Goal: Transaction & Acquisition: Purchase product/service

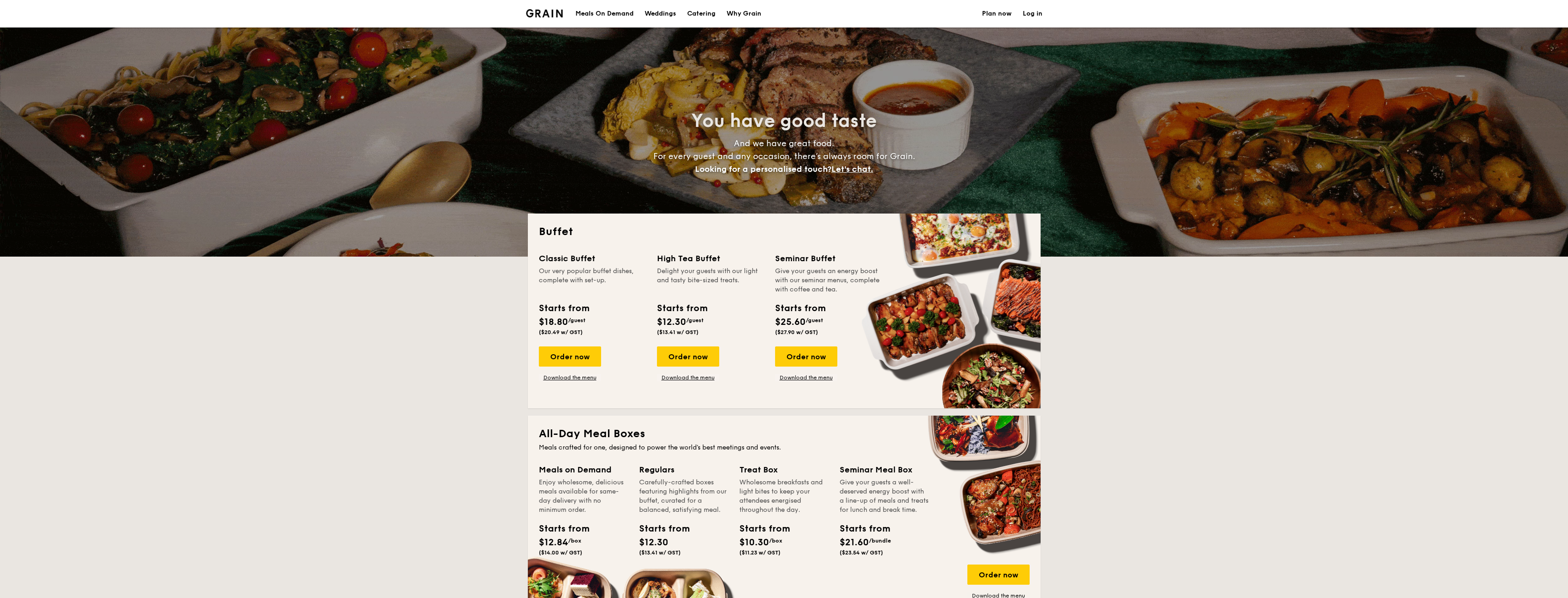
select select
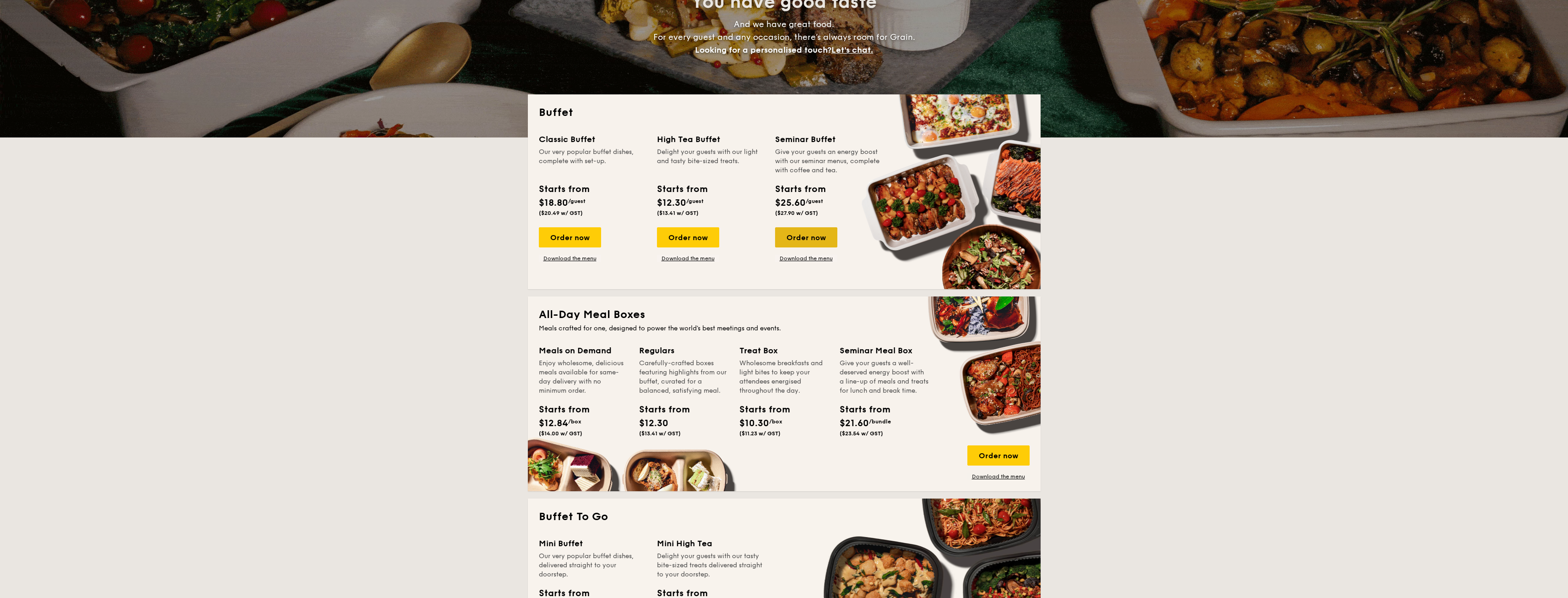
drag, startPoint x: 0, startPoint y: 0, endPoint x: 799, endPoint y: 245, distance: 835.7
click at [799, 245] on div "Order now" at bounding box center [806, 237] width 62 height 20
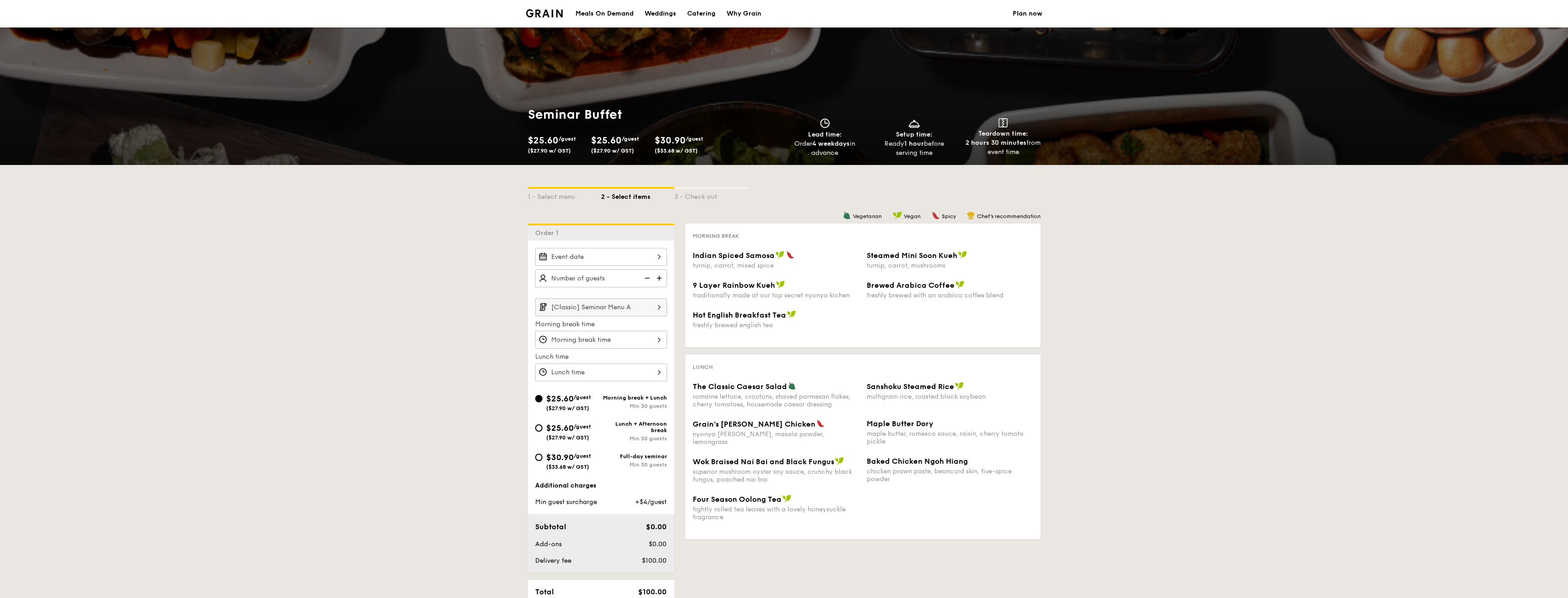
scroll to position [46, 0]
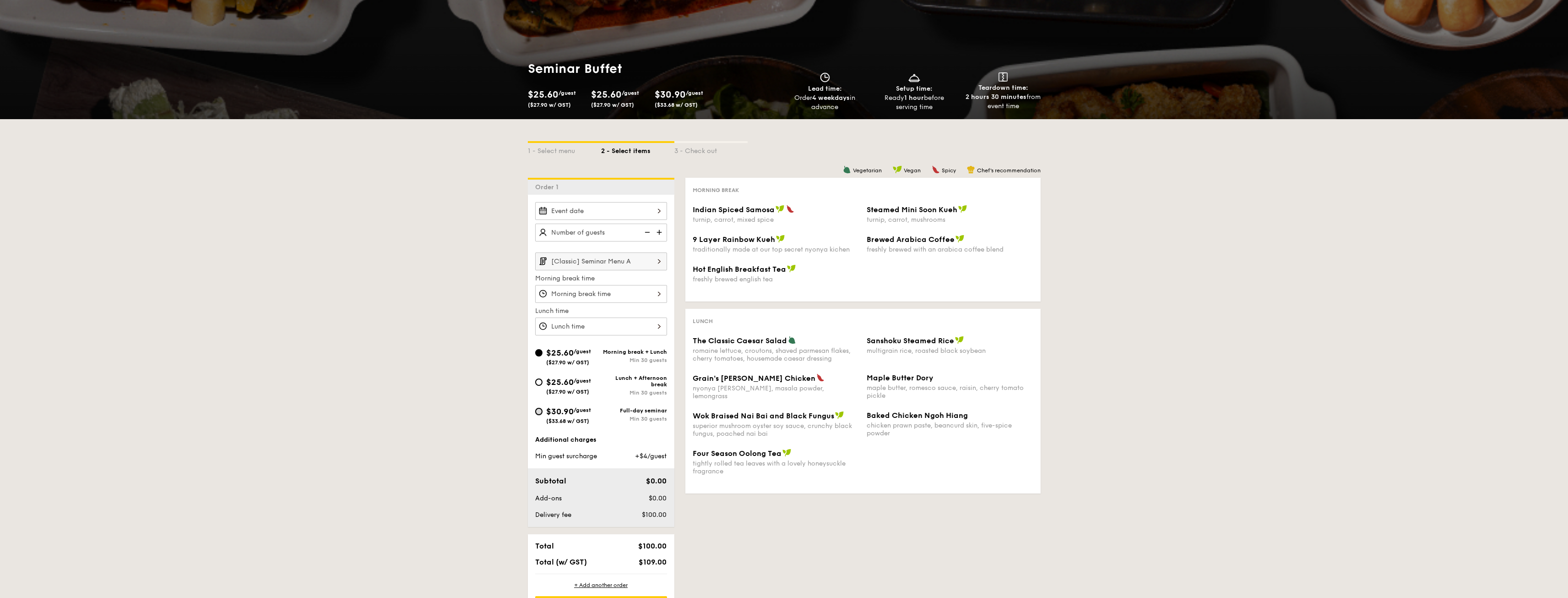
click at [537, 409] on input "$30.90 /guest ($33.68 w/ GST) Full-day seminar Min 30 guests" at bounding box center [539, 411] width 7 height 7
radio input "true"
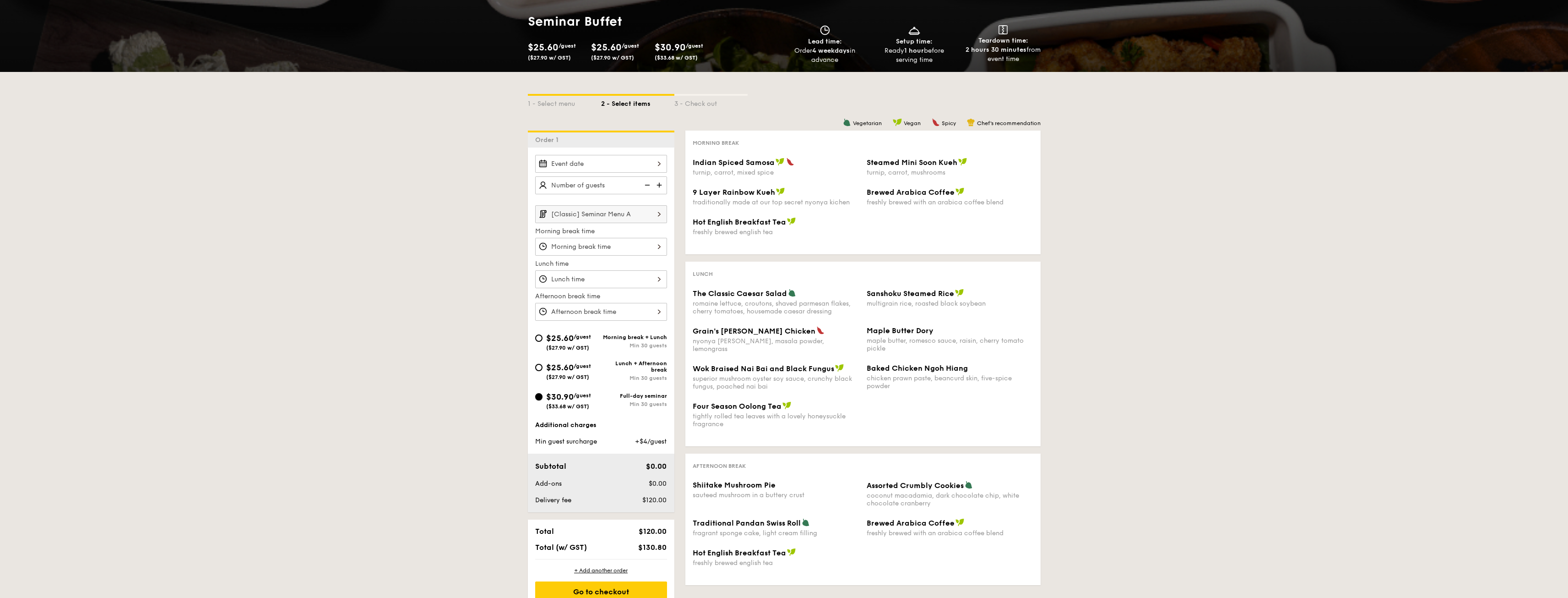
scroll to position [91, 0]
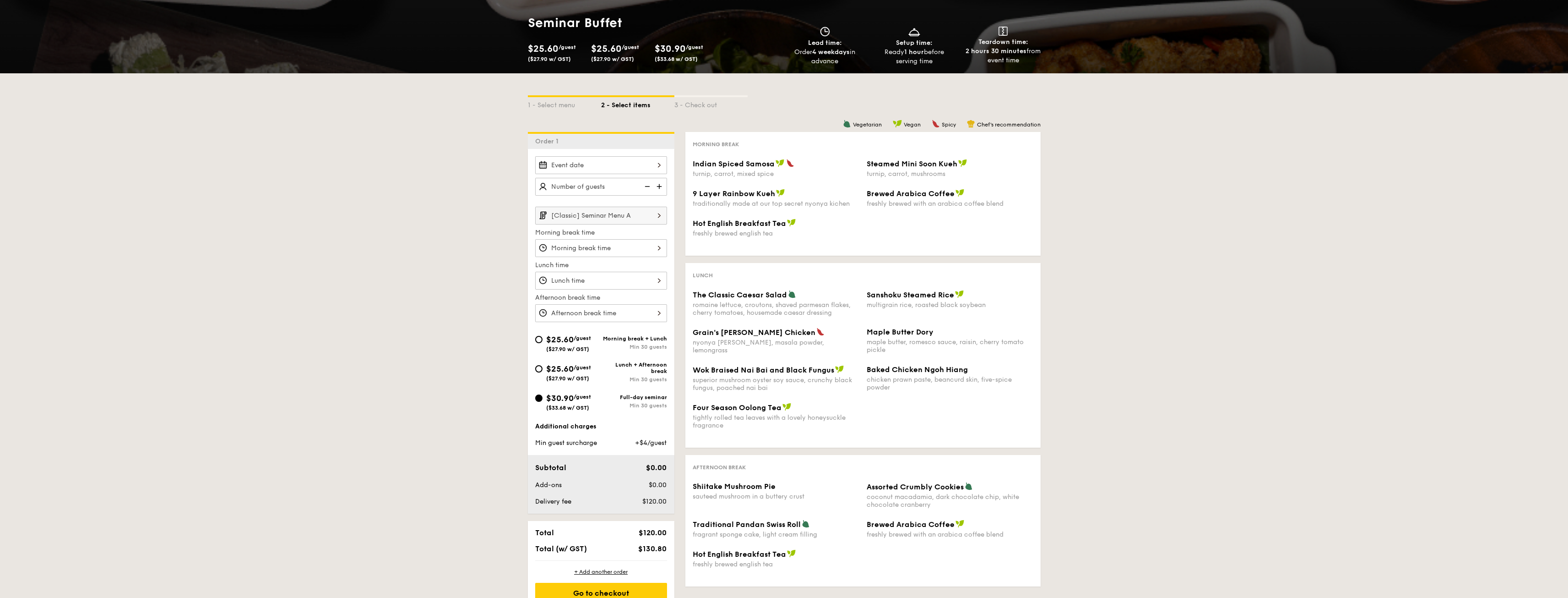
click at [643, 220] on input "[Classic] Seminar Menu A" at bounding box center [601, 215] width 132 height 18
click at [623, 344] on span "[Premium] Seminar Menu D" at bounding box center [584, 346] width 83 height 8
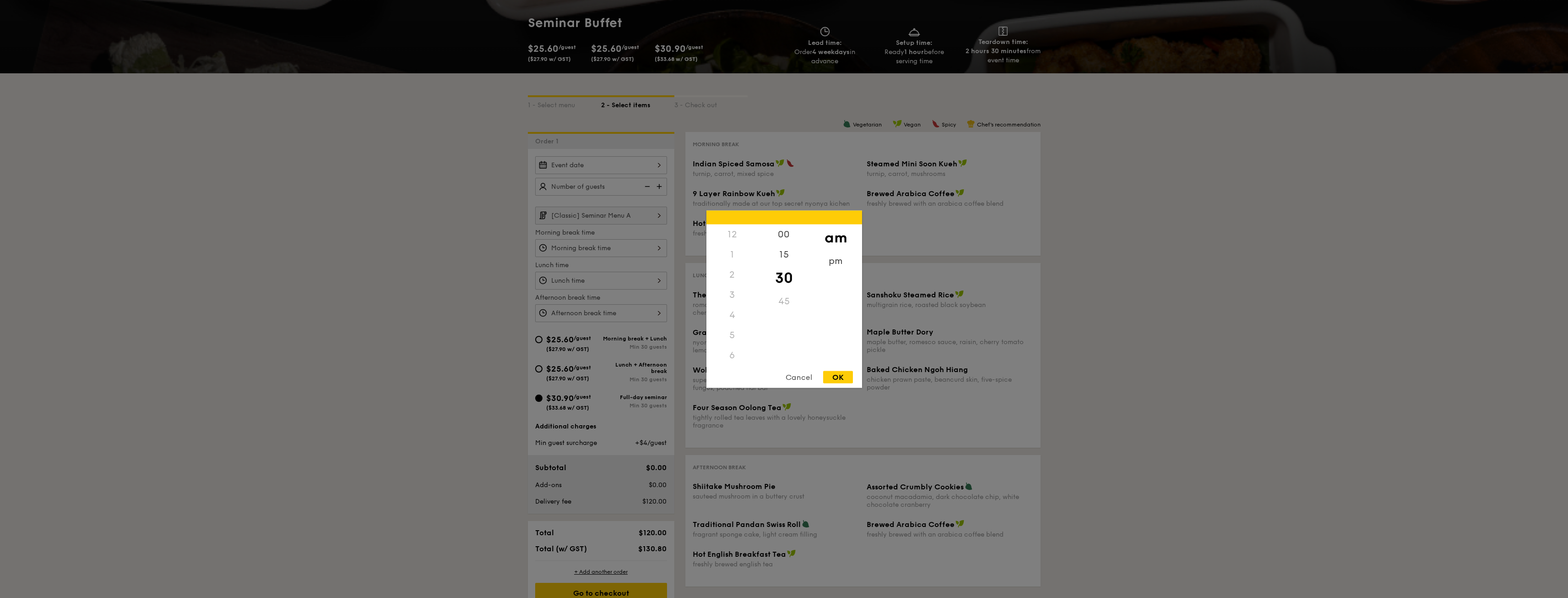
click at [549, 250] on div "12 1 2 3 4 5 6 7 8 9 10 11 00 15 30 45 am pm Cancel OK" at bounding box center [601, 248] width 132 height 18
click at [479, 314] on div at bounding box center [784, 299] width 1568 height 598
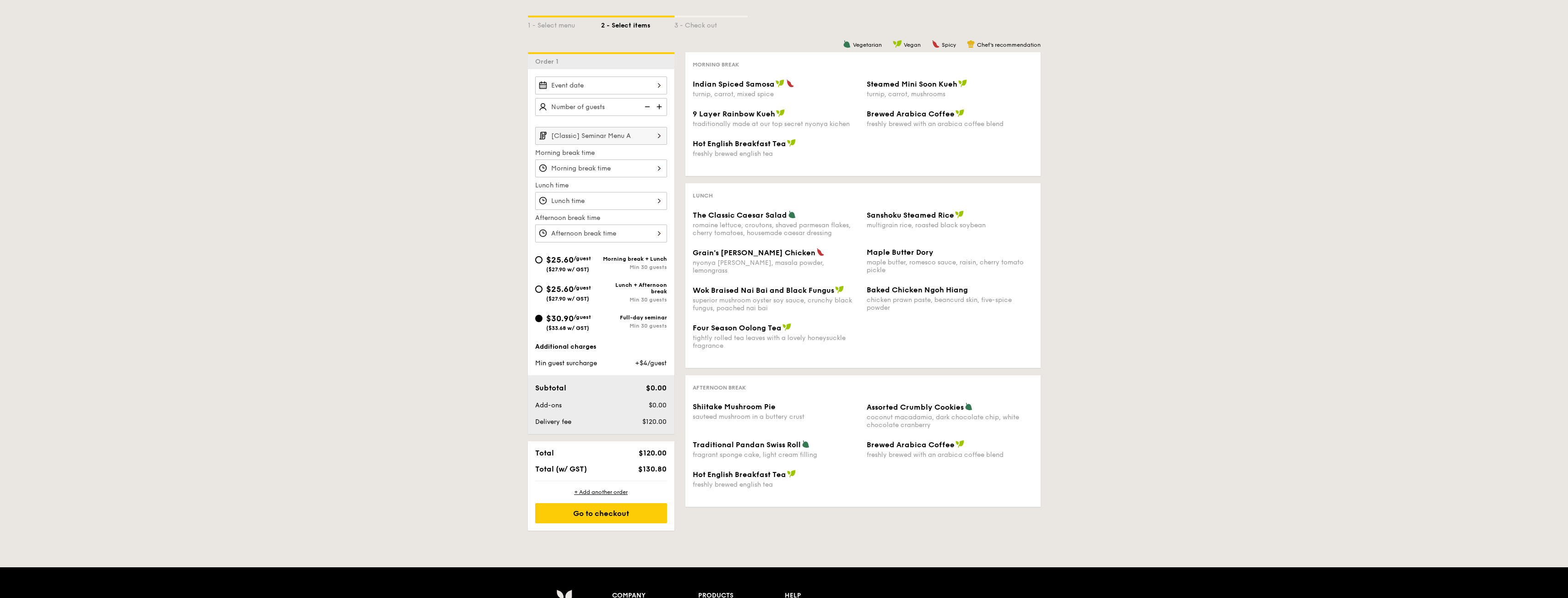
scroll to position [183, 0]
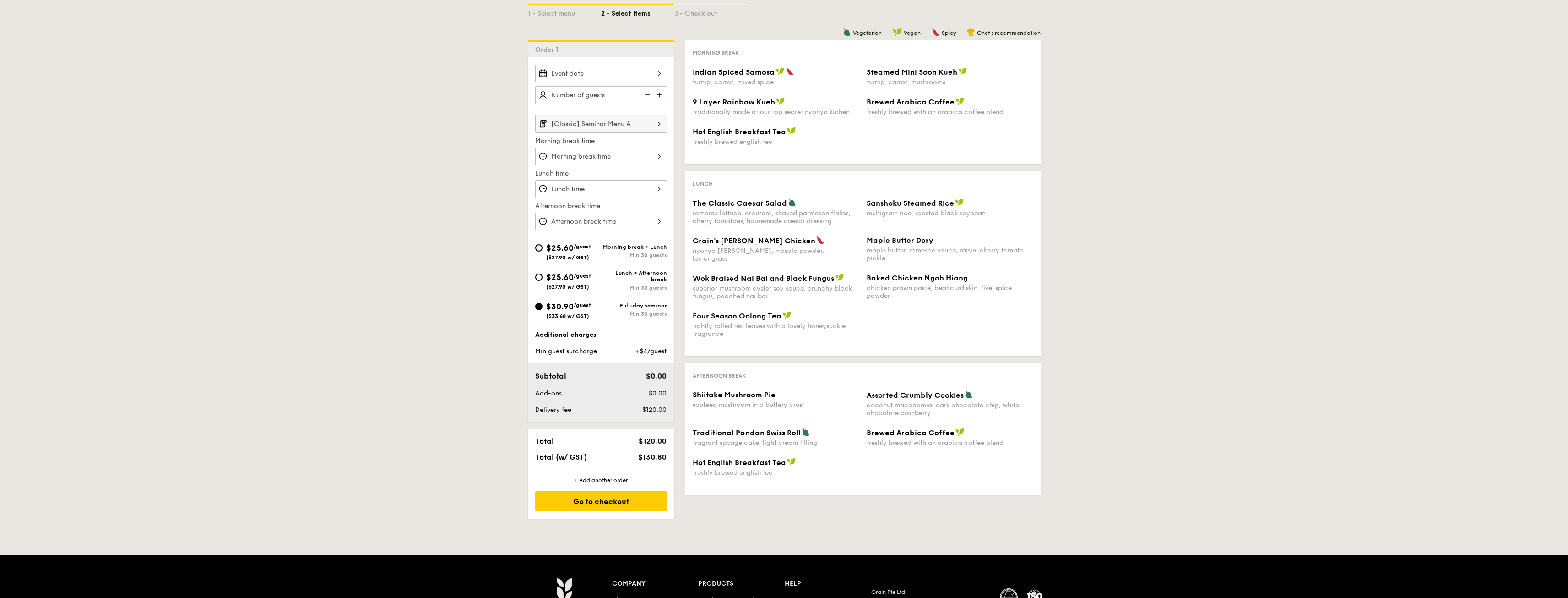
click at [660, 93] on img at bounding box center [660, 94] width 14 height 18
type input "30 guests"
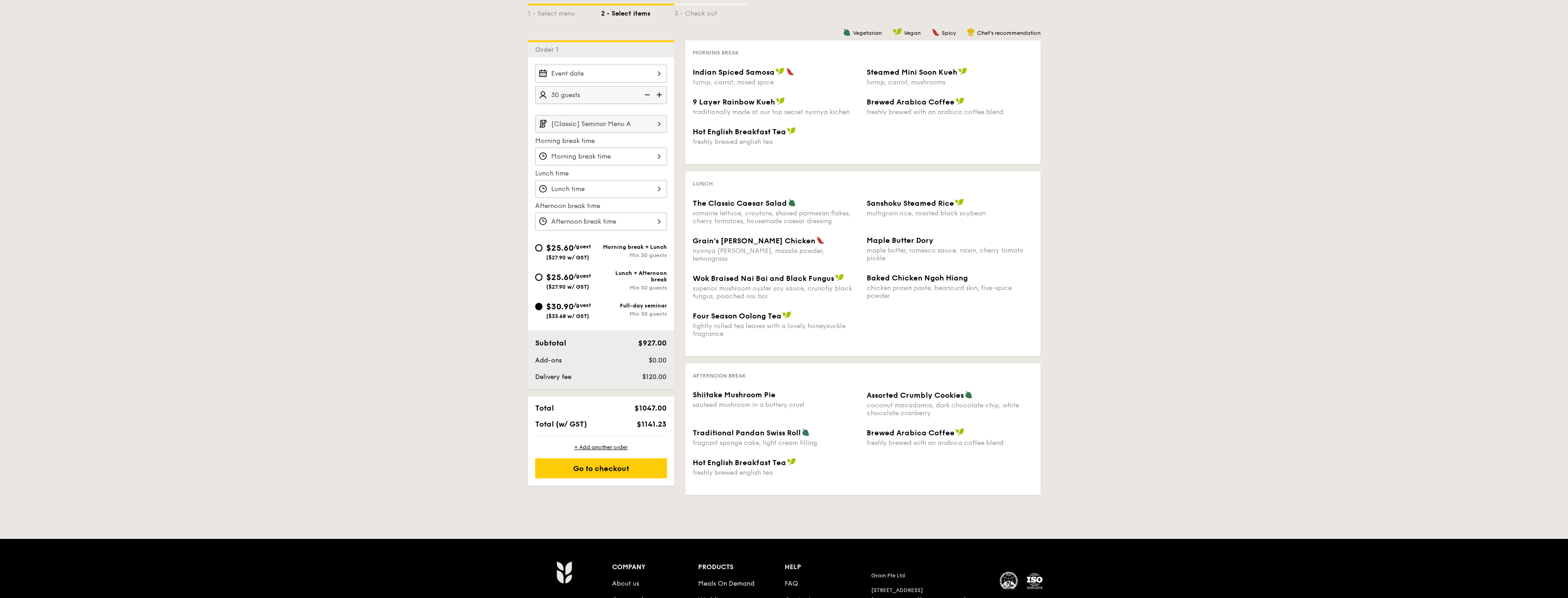
click at [322, 351] on div "1 - Select menu 2 - Select items 3 - Check out Order 1 30 guests [Classic] Semi…" at bounding box center [784, 242] width 1568 height 520
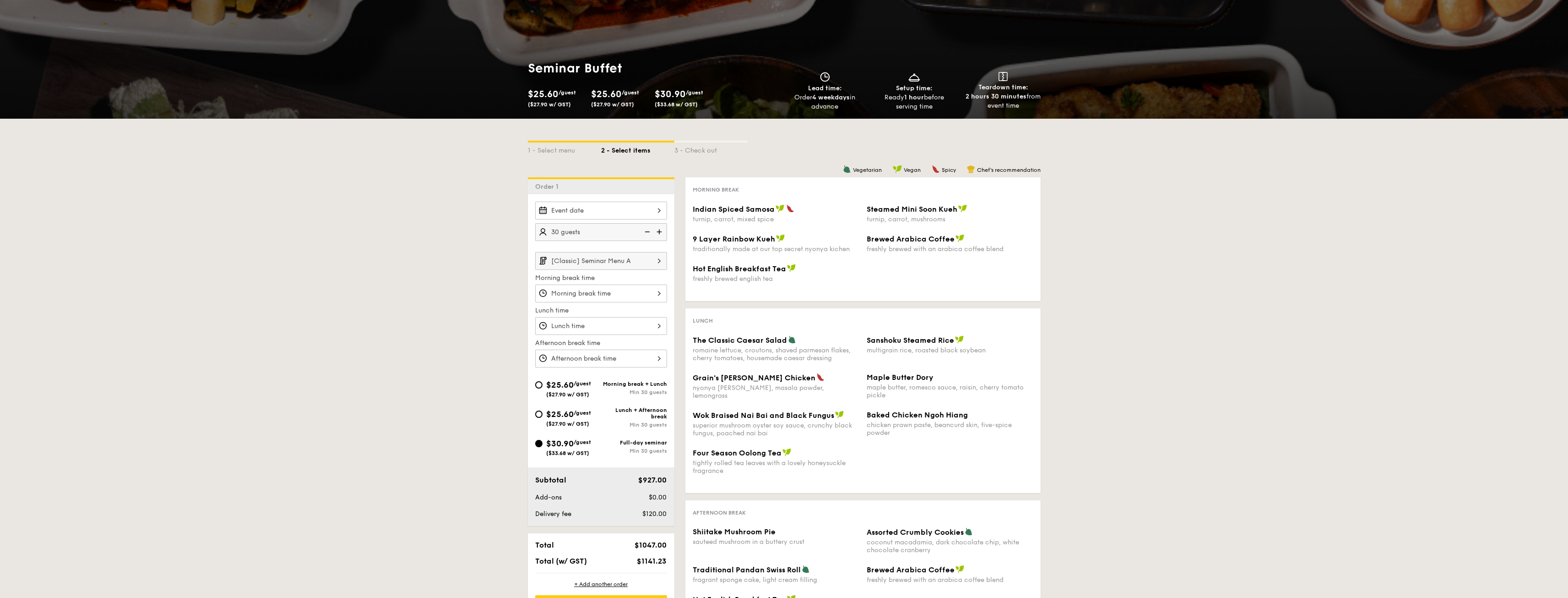
scroll to position [46, 0]
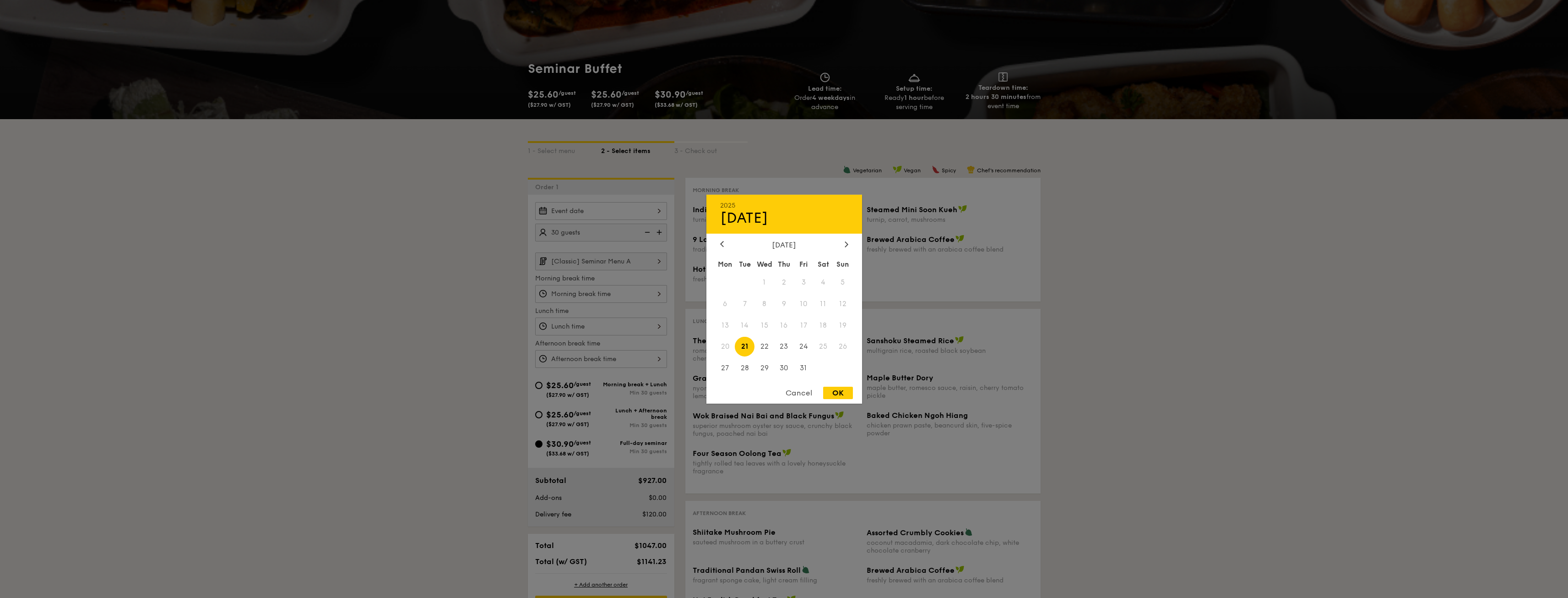
click at [643, 213] on div "2025 Oct [DATE] Tue Wed Thu Fri Sat Sun 1 2 3 4 5 6 7 8 9 10 11 12 13 14 15 16 …" at bounding box center [601, 211] width 132 height 18
click at [750, 370] on span "28" at bounding box center [744, 368] width 19 height 19
click at [838, 393] on div "OK" at bounding box center [838, 393] width 30 height 12
type input "[DATE]"
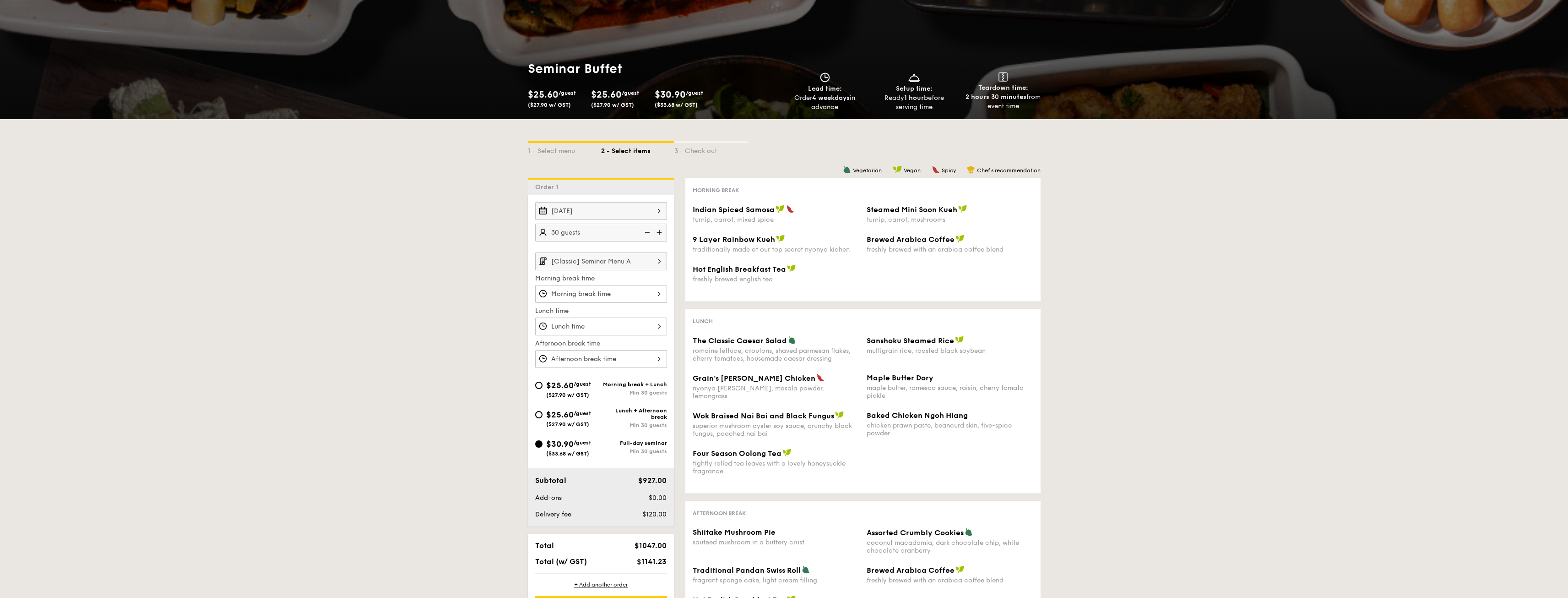
click at [659, 265] on img at bounding box center [659, 261] width 16 height 18
click at [628, 376] on label "[Premium] Seminar Menu C" at bounding box center [601, 373] width 132 height 19
click at [0, 0] on input "[Premium] Seminar Menu C" at bounding box center [0, 0] width 0 height 0
type input "[Premium] Seminar Menu C"
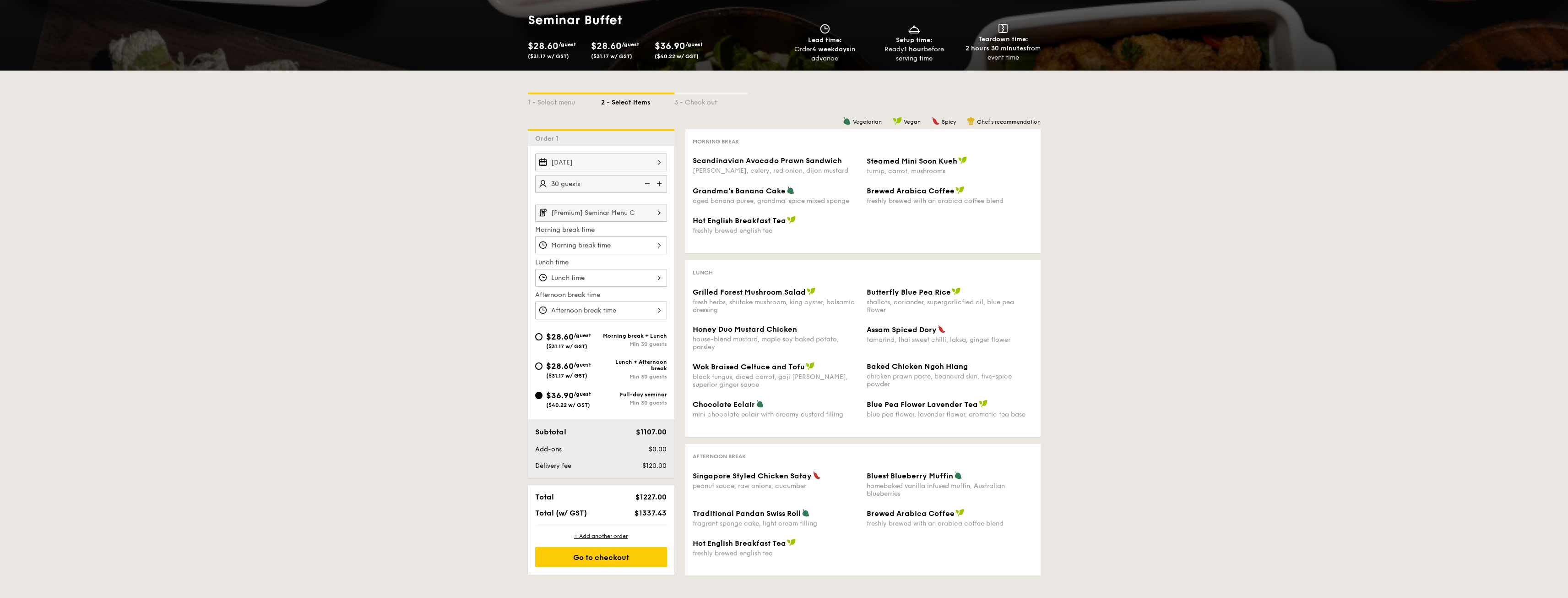
scroll to position [91, 0]
